Goal: Use online tool/utility: Utilize a website feature to perform a specific function

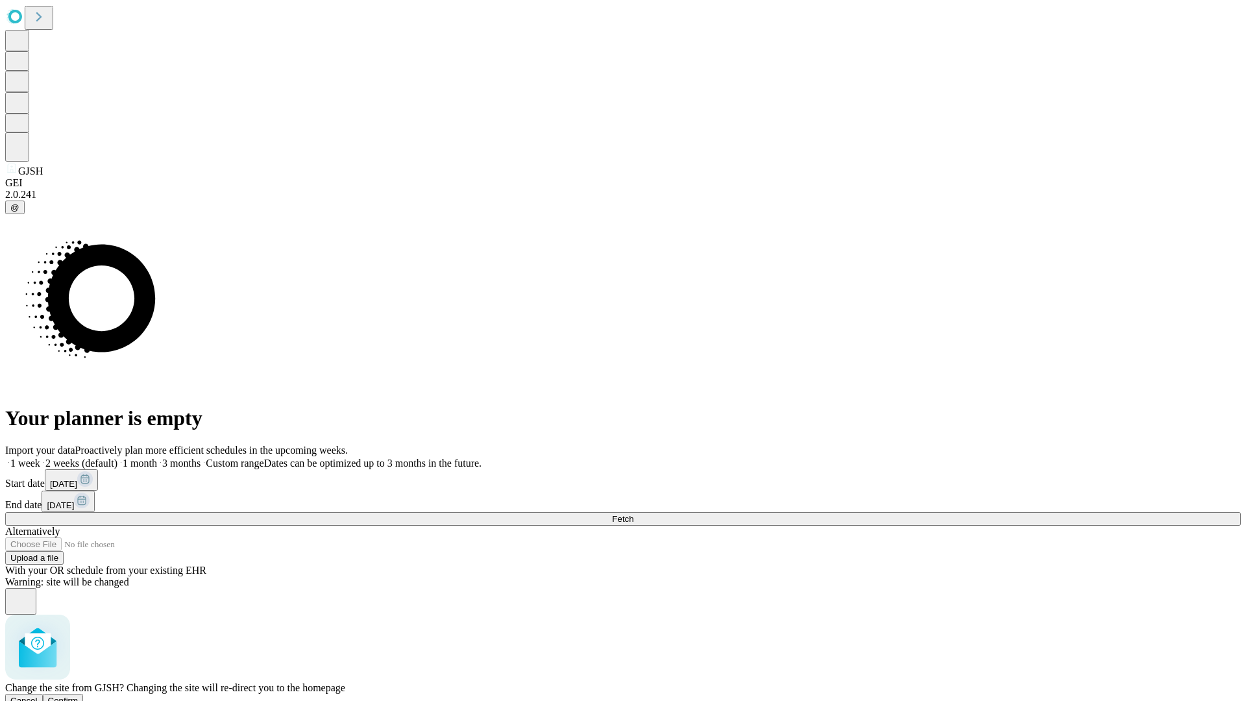
click at [79, 696] on span "Confirm" at bounding box center [63, 701] width 30 height 10
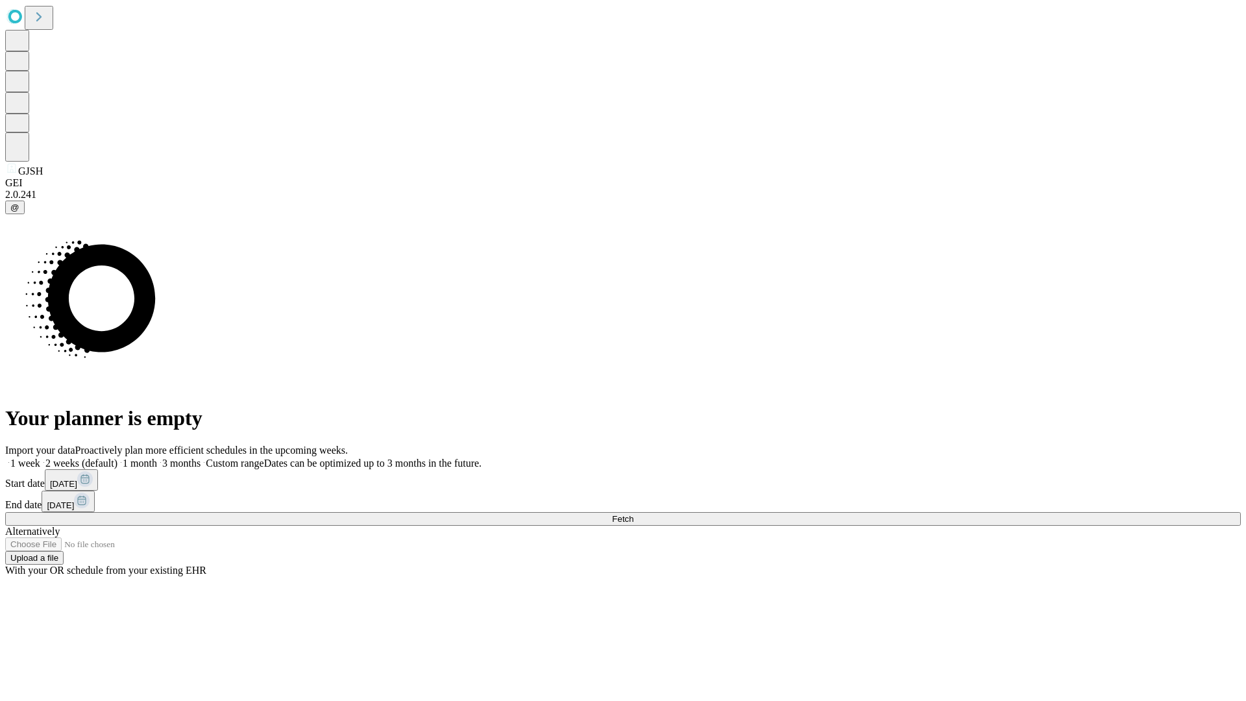
click at [157, 457] on label "1 month" at bounding box center [137, 462] width 40 height 11
click at [633, 514] on span "Fetch" at bounding box center [622, 519] width 21 height 10
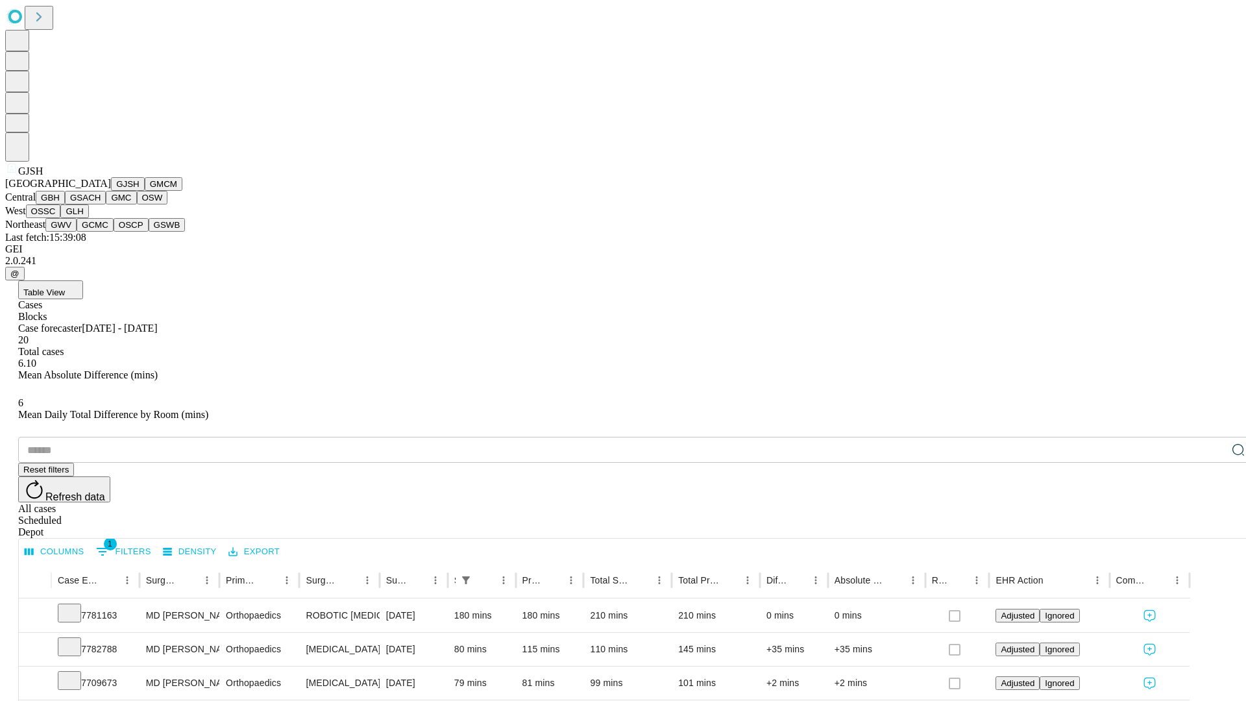
click at [145, 191] on button "GMCM" at bounding box center [164, 184] width 38 height 14
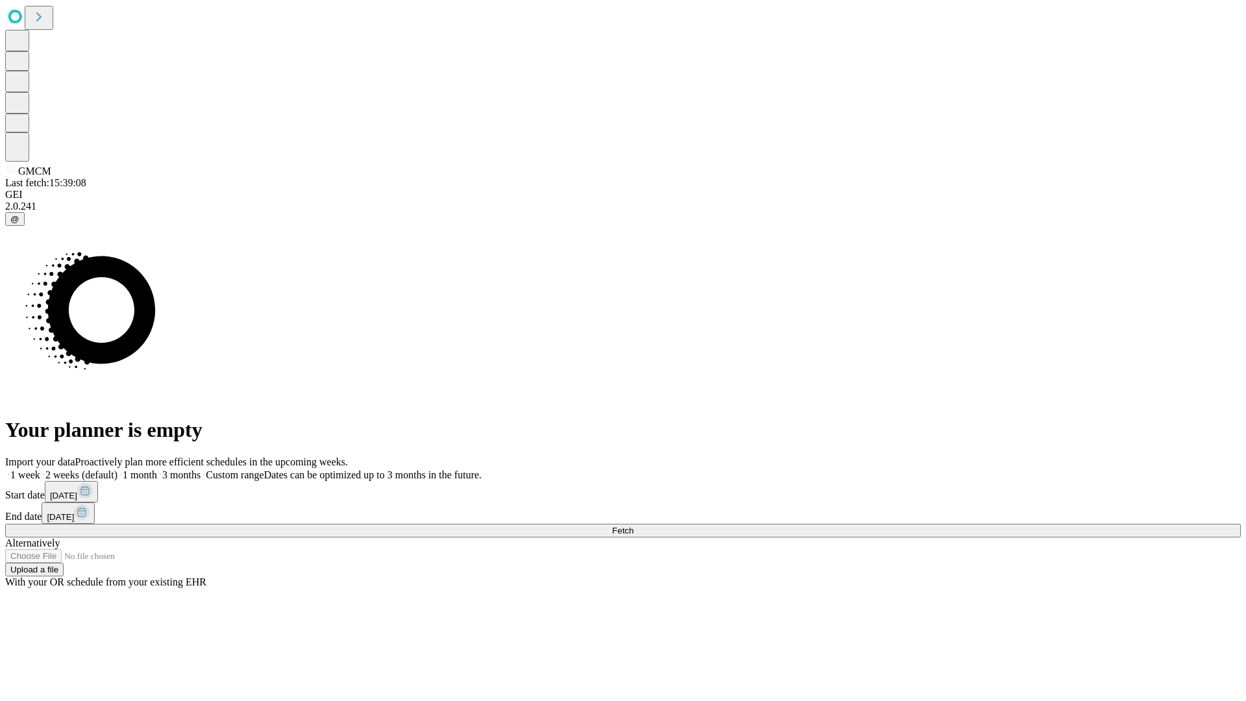
click at [157, 469] on label "1 month" at bounding box center [137, 474] width 40 height 11
click at [633, 526] on span "Fetch" at bounding box center [622, 531] width 21 height 10
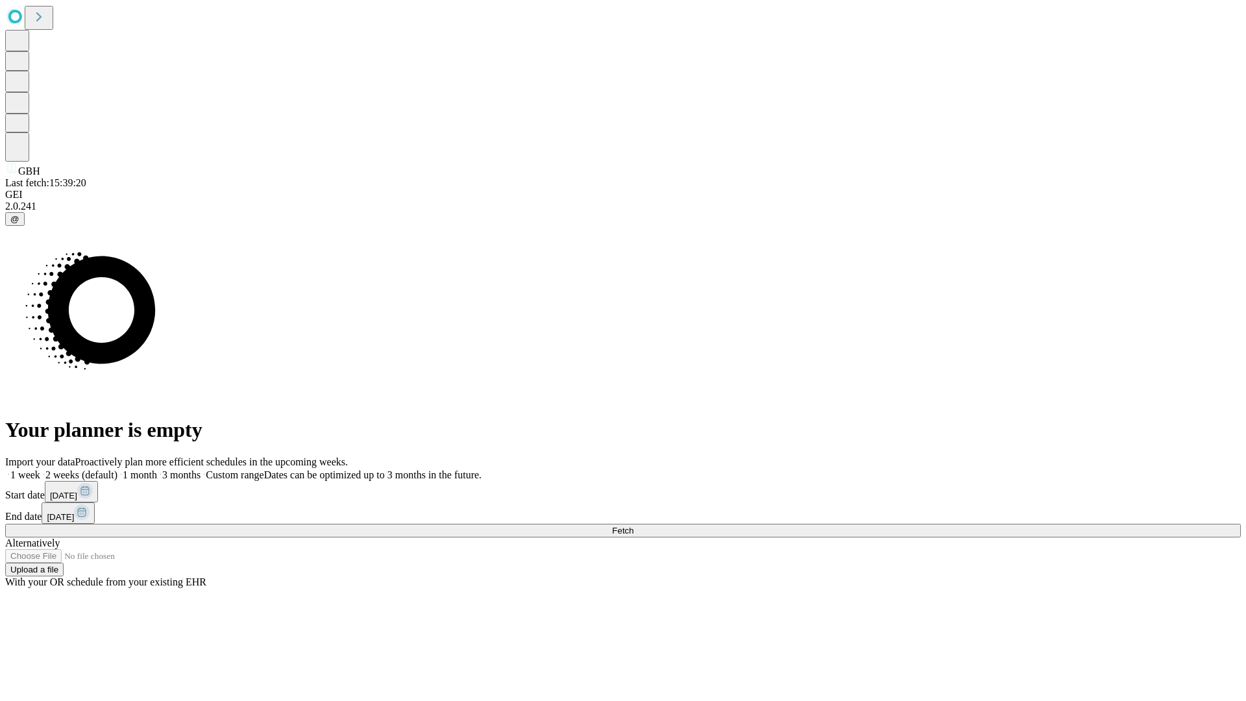
click at [157, 469] on label "1 month" at bounding box center [137, 474] width 40 height 11
click at [633, 526] on span "Fetch" at bounding box center [622, 531] width 21 height 10
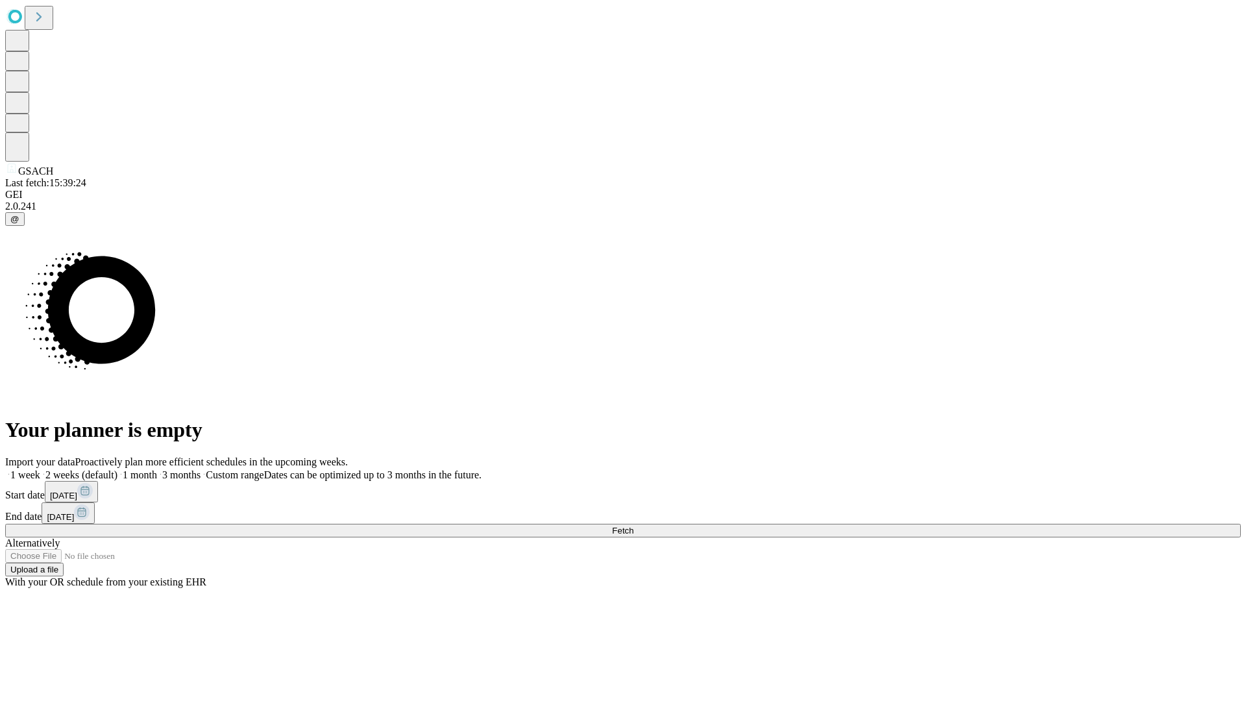
click at [157, 469] on label "1 month" at bounding box center [137, 474] width 40 height 11
click at [633, 526] on span "Fetch" at bounding box center [622, 531] width 21 height 10
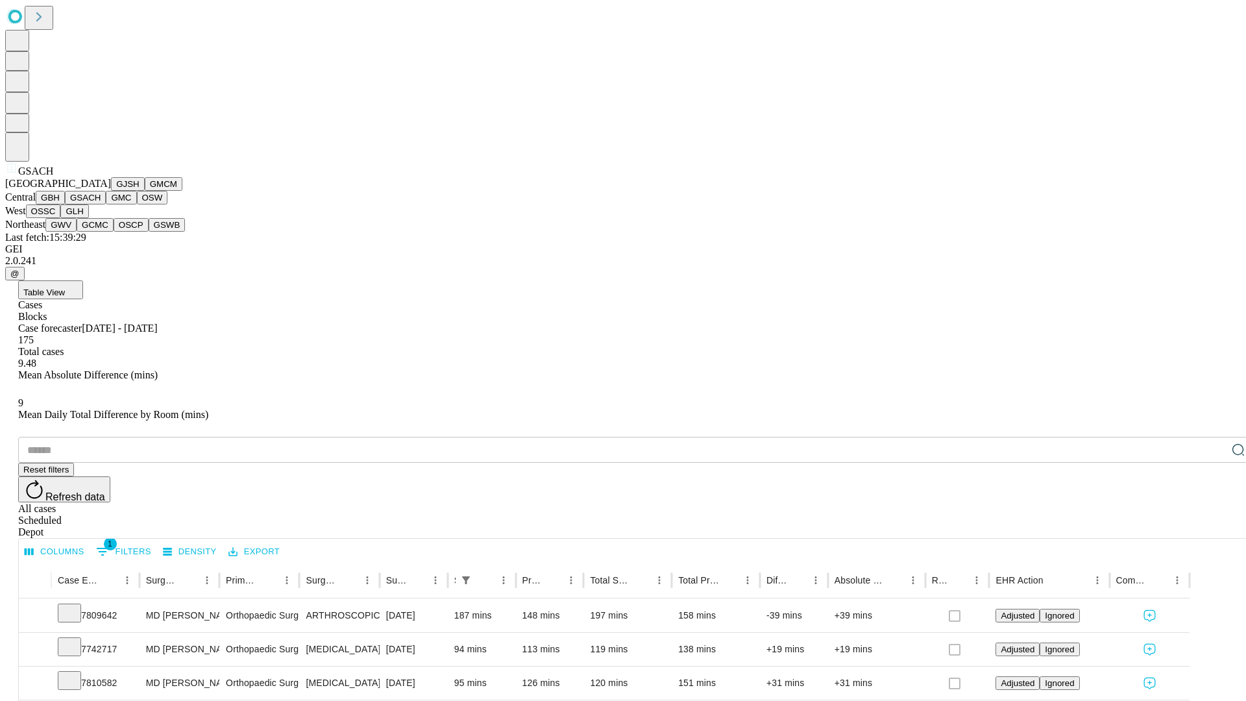
click at [106, 204] on button "GMC" at bounding box center [121, 198] width 30 height 14
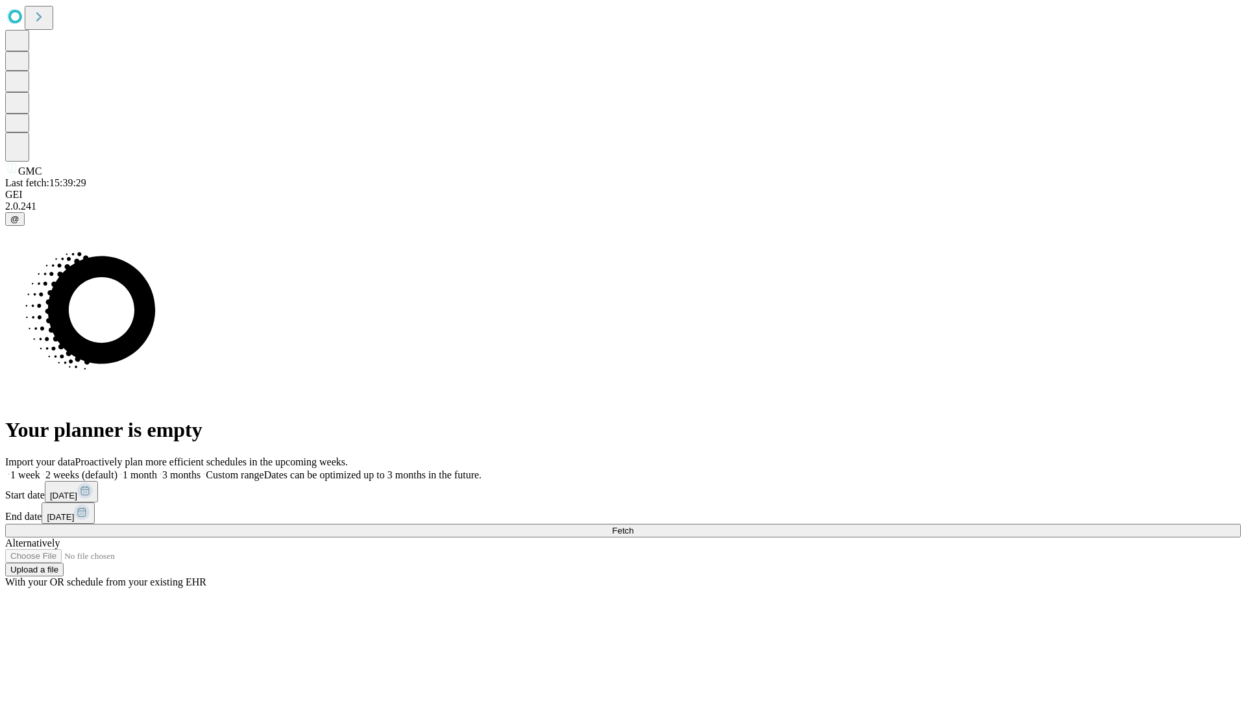
click at [157, 469] on label "1 month" at bounding box center [137, 474] width 40 height 11
click at [633, 526] on span "Fetch" at bounding box center [622, 531] width 21 height 10
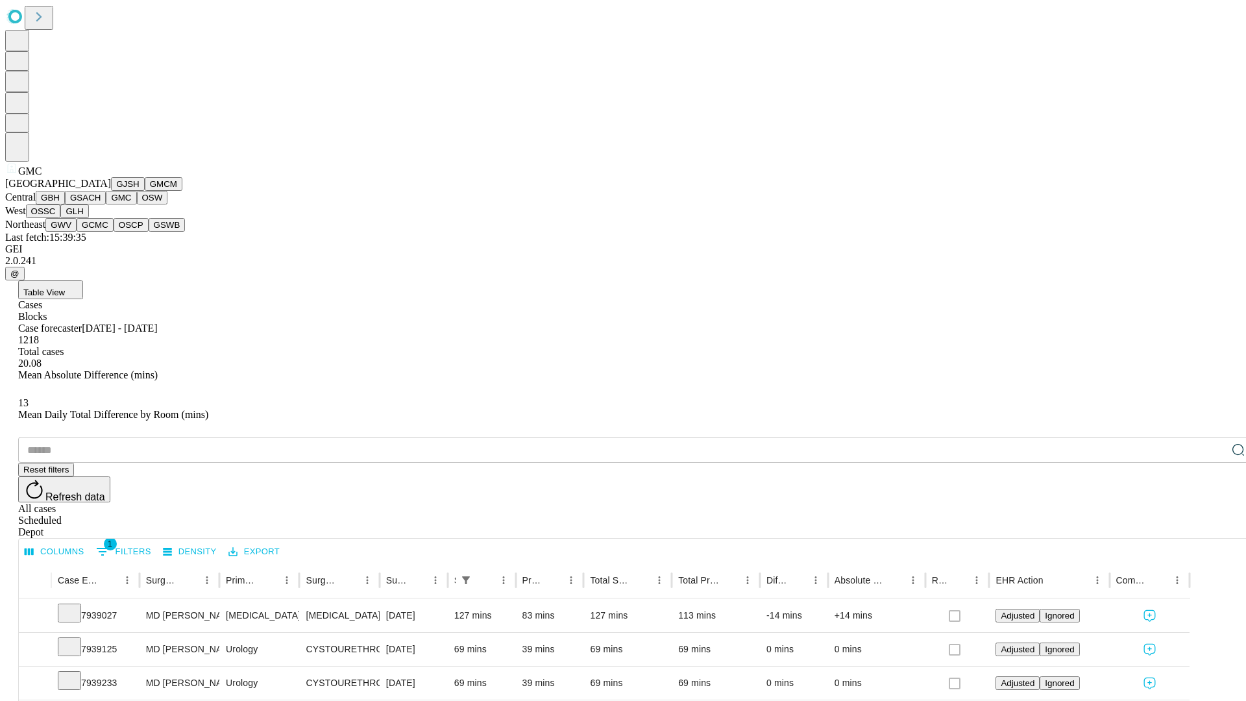
click at [137, 204] on button "OSW" at bounding box center [152, 198] width 31 height 14
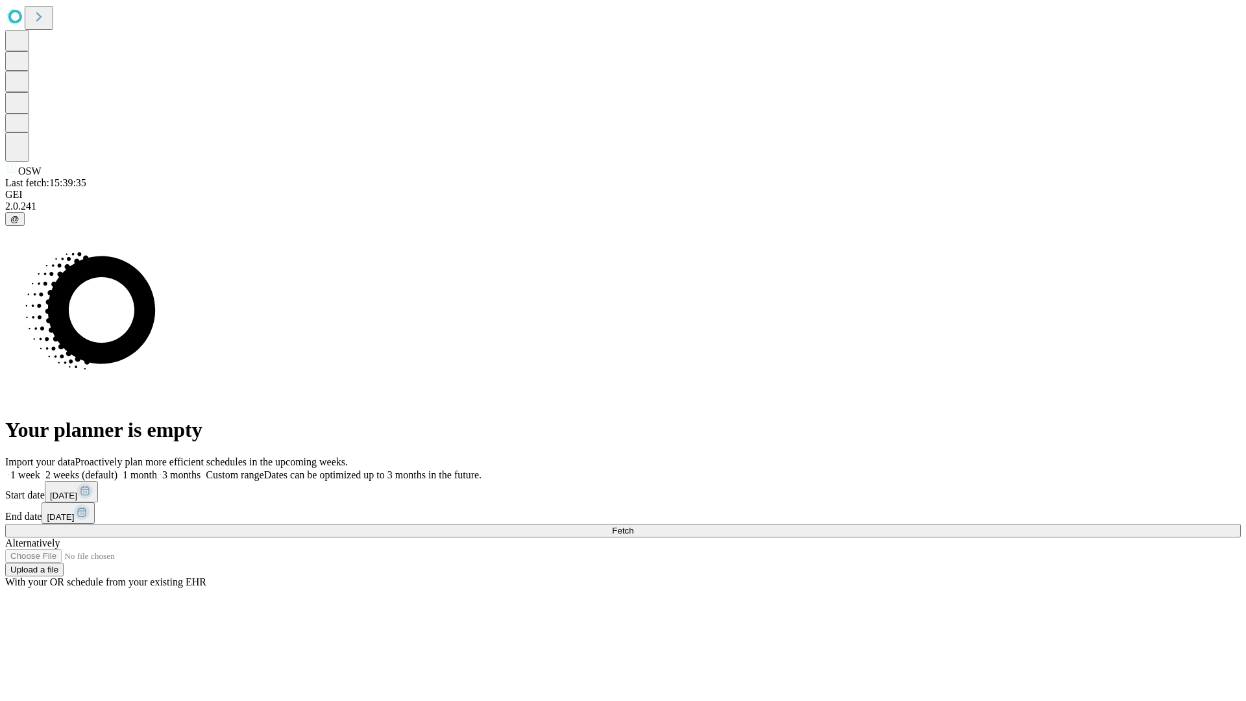
click at [157, 469] on label "1 month" at bounding box center [137, 474] width 40 height 11
click at [633, 526] on span "Fetch" at bounding box center [622, 531] width 21 height 10
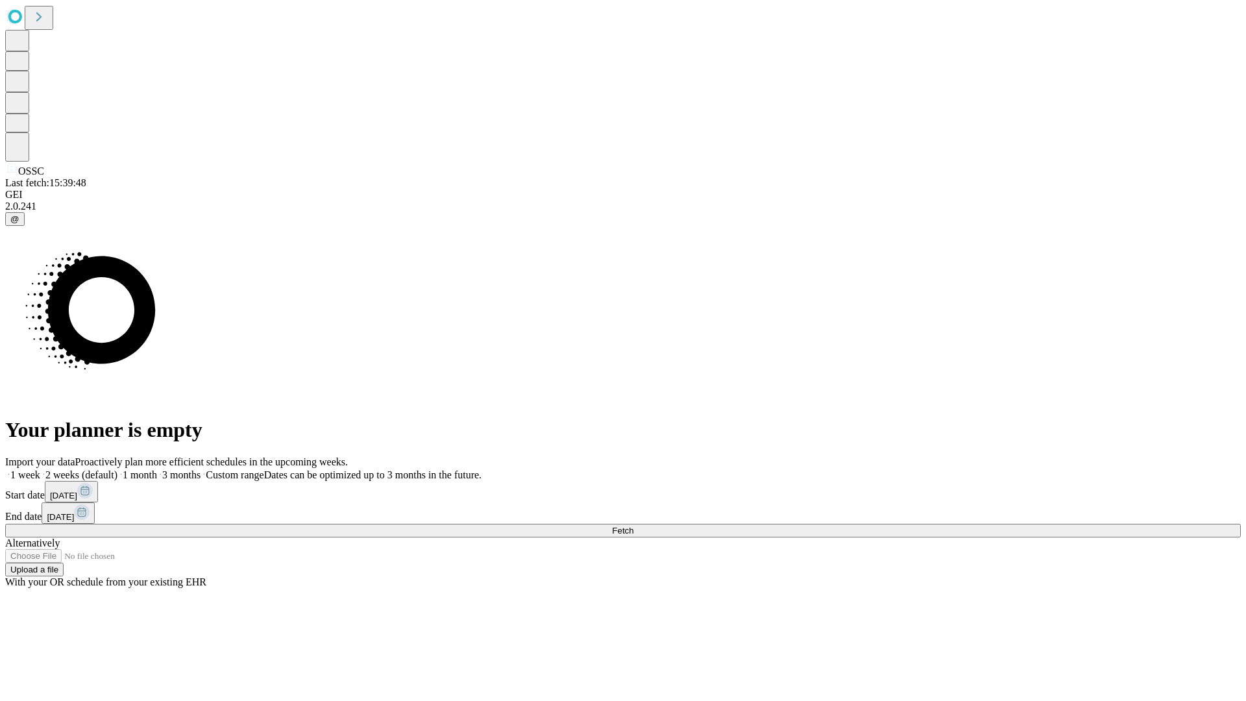
click at [157, 469] on label "1 month" at bounding box center [137, 474] width 40 height 11
click at [633, 526] on span "Fetch" at bounding box center [622, 531] width 21 height 10
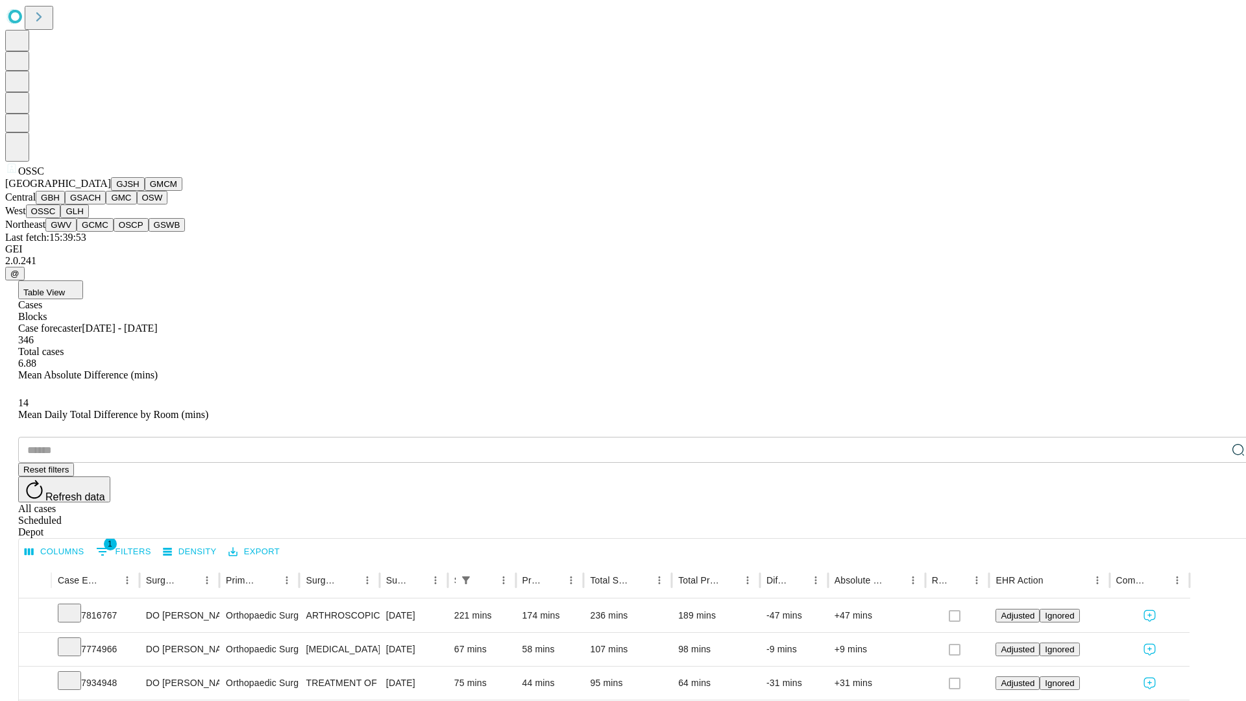
click at [88, 218] on button "GLH" at bounding box center [74, 211] width 28 height 14
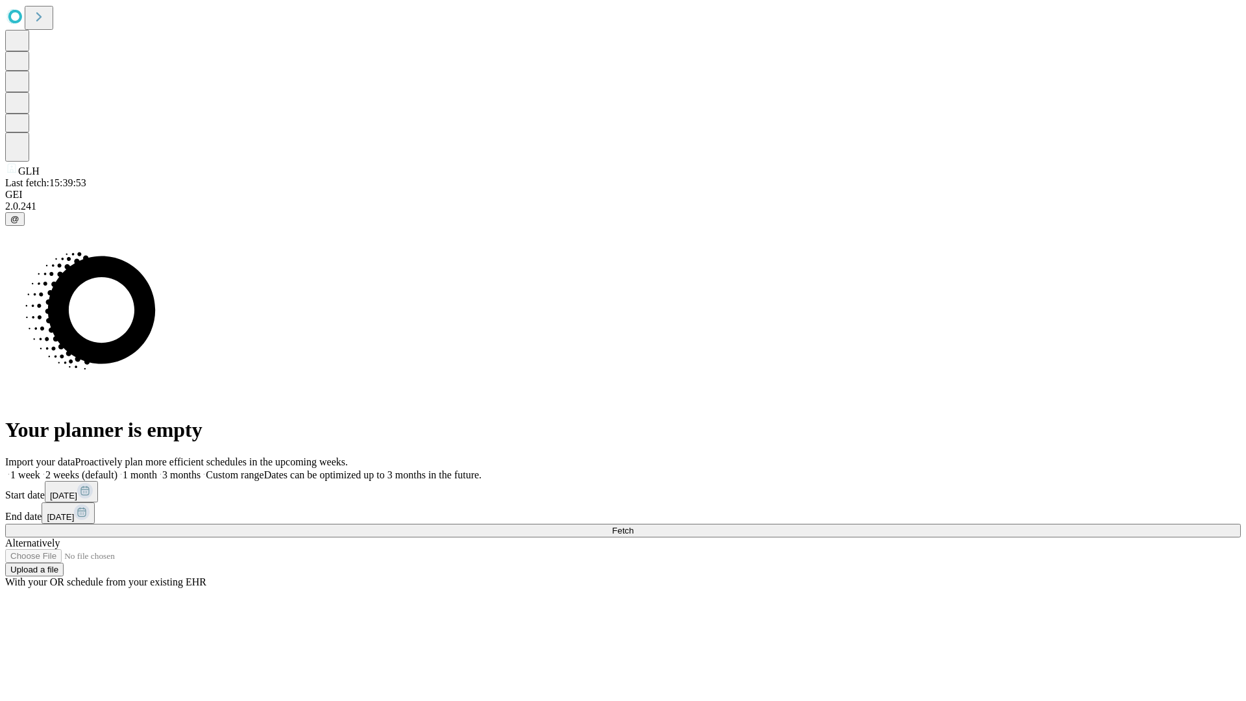
click at [157, 469] on label "1 month" at bounding box center [137, 474] width 40 height 11
click at [633, 526] on span "Fetch" at bounding box center [622, 531] width 21 height 10
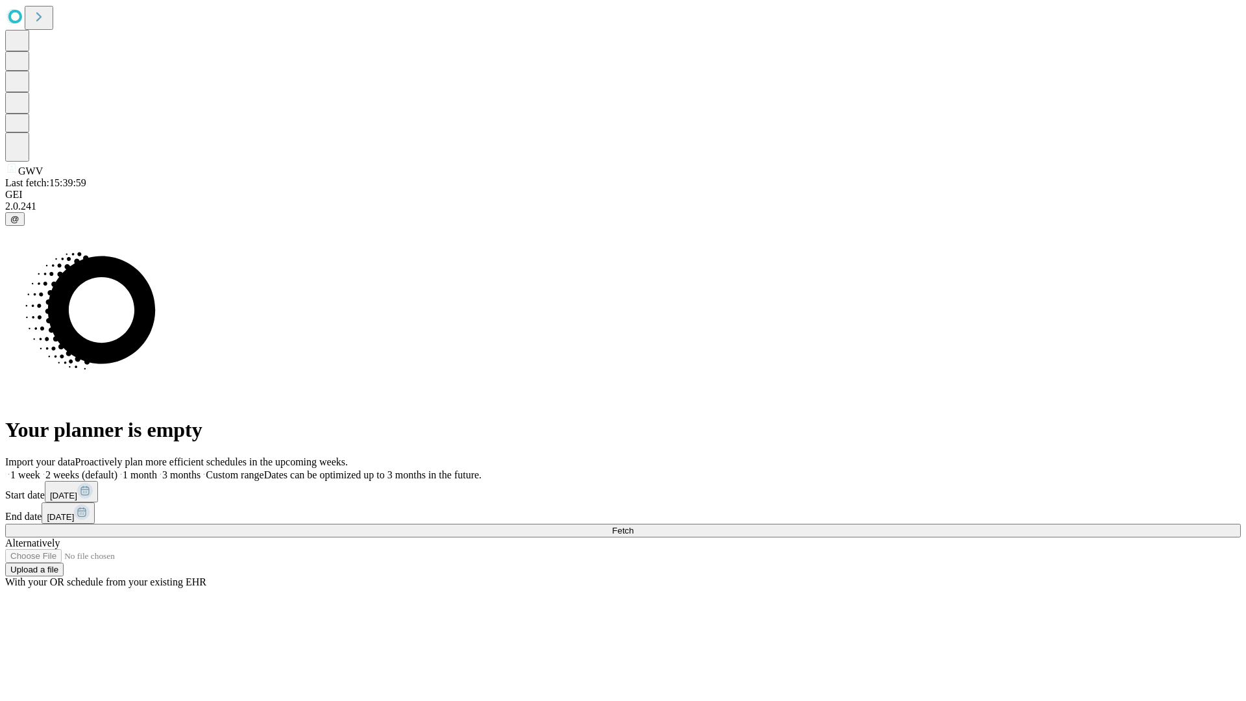
click at [157, 469] on label "1 month" at bounding box center [137, 474] width 40 height 11
click at [633, 526] on span "Fetch" at bounding box center [622, 531] width 21 height 10
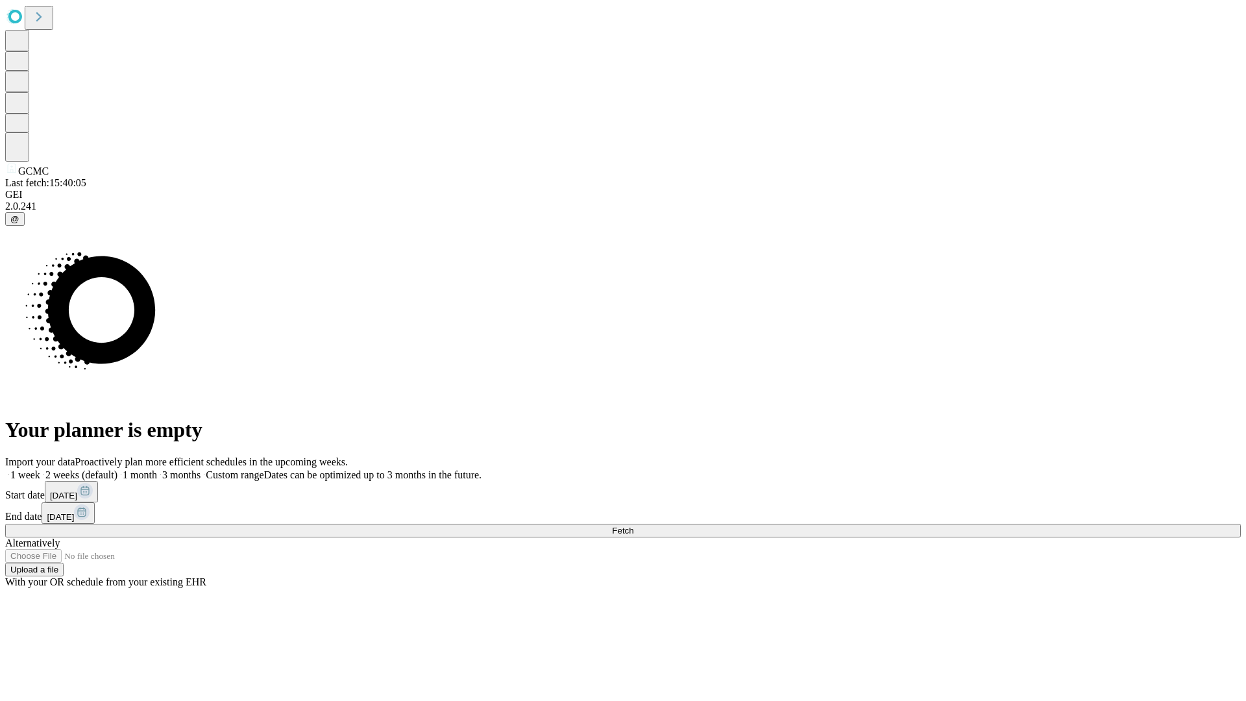
click at [157, 469] on label "1 month" at bounding box center [137, 474] width 40 height 11
click at [633, 526] on span "Fetch" at bounding box center [622, 531] width 21 height 10
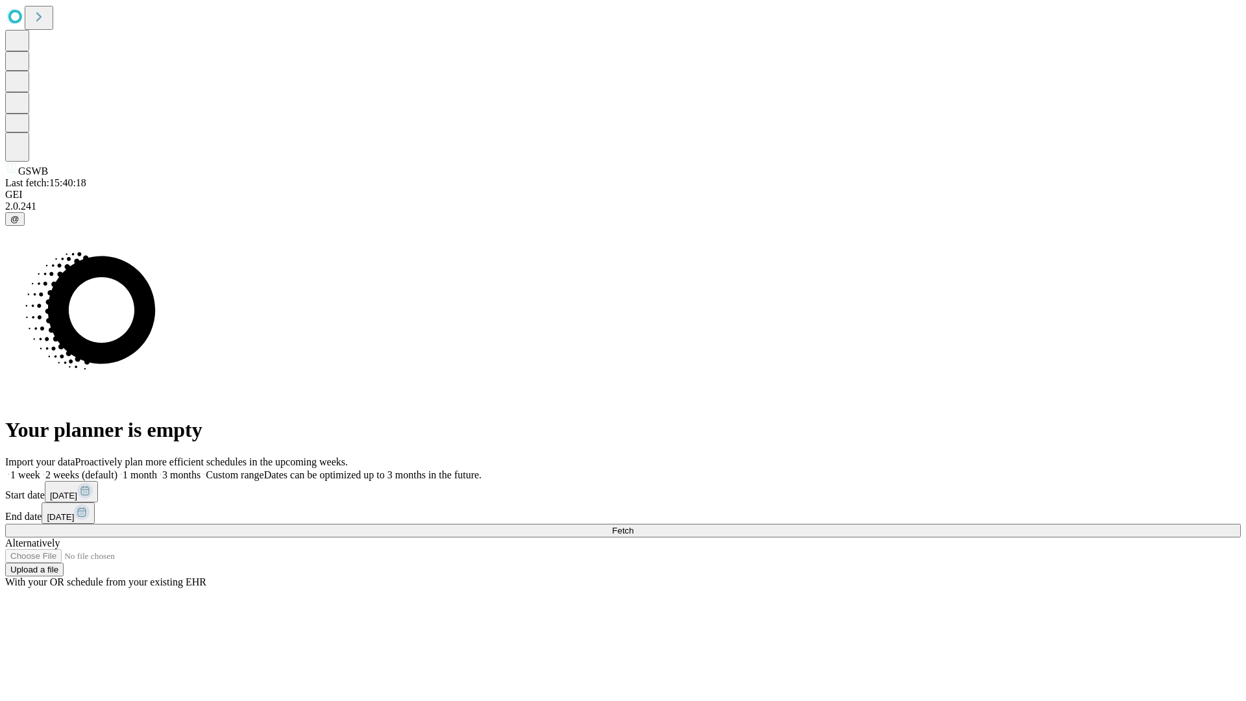
click at [157, 469] on label "1 month" at bounding box center [137, 474] width 40 height 11
click at [633, 526] on span "Fetch" at bounding box center [622, 531] width 21 height 10
